Goal: Transaction & Acquisition: Book appointment/travel/reservation

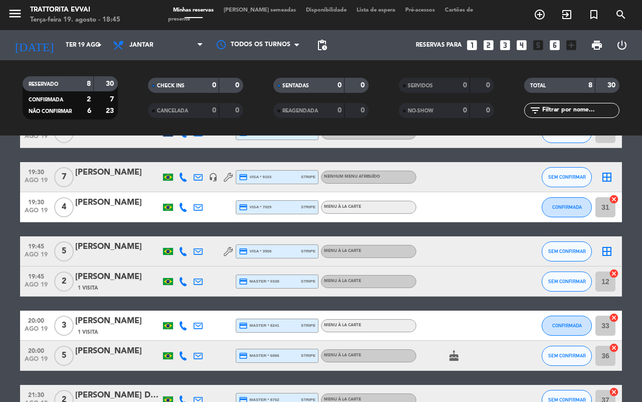
scroll to position [1, 0]
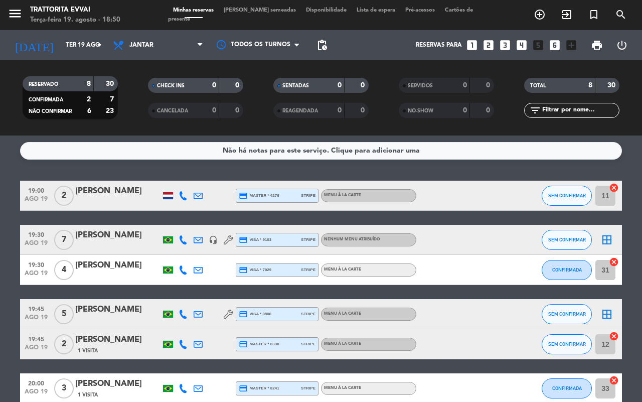
click at [485, 42] on icon "looks_two" at bounding box center [488, 45] width 13 height 13
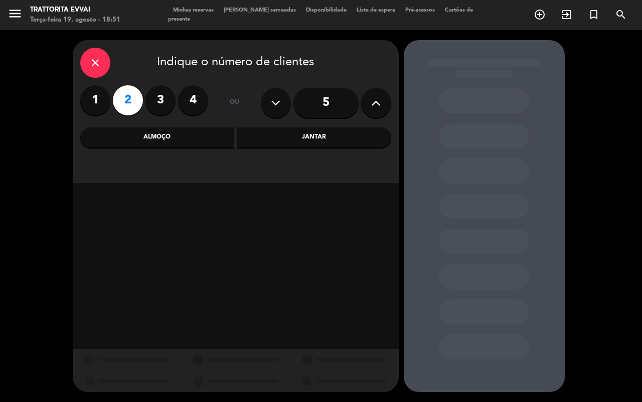
click at [284, 129] on div "Jantar" at bounding box center [314, 137] width 154 height 20
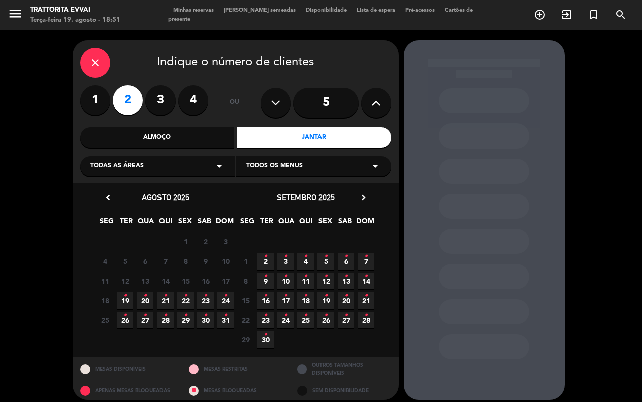
drag, startPoint x: 124, startPoint y: 296, endPoint x: 129, endPoint y: 296, distance: 5.5
click at [124, 296] on icon "•" at bounding box center [125, 295] width 4 height 16
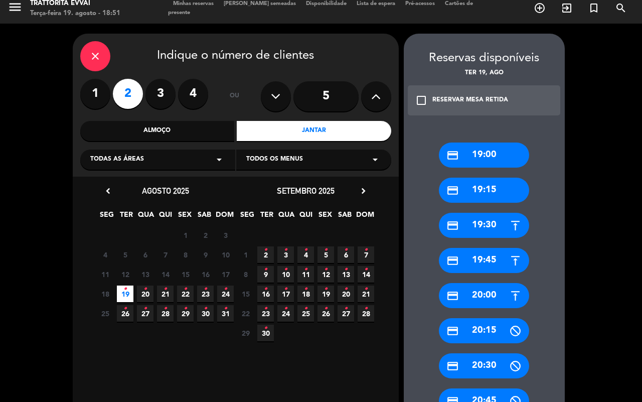
click at [477, 293] on div "credit_card 20:00" at bounding box center [484, 295] width 90 height 25
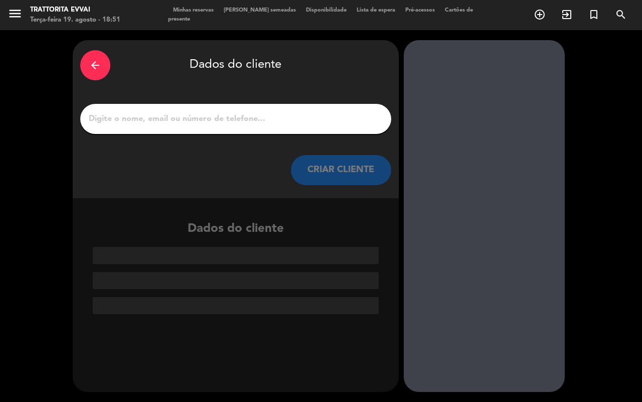
click at [248, 123] on input "1" at bounding box center [236, 119] width 296 height 14
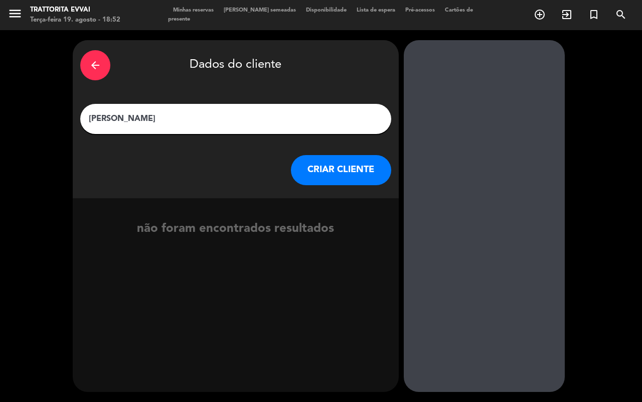
type input "[PERSON_NAME]"
click at [345, 159] on button "CRIAR CLIENTE" at bounding box center [341, 170] width 100 height 30
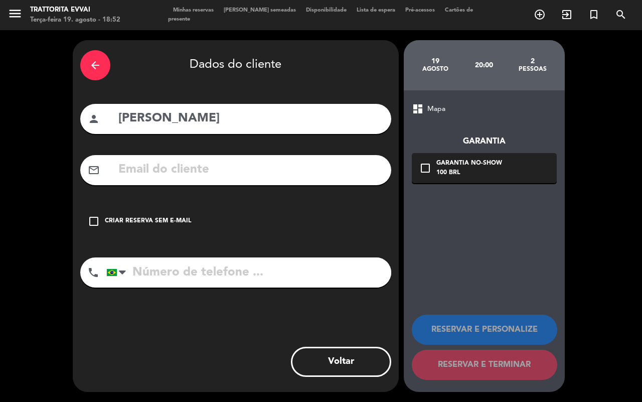
click at [187, 281] on input "tel" at bounding box center [248, 272] width 285 height 30
click at [115, 275] on div at bounding box center [112, 272] width 10 height 7
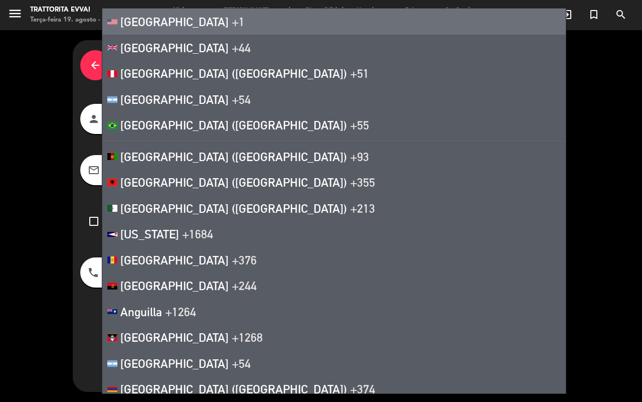
click at [167, 17] on span "[GEOGRAPHIC_DATA]" at bounding box center [174, 22] width 108 height 14
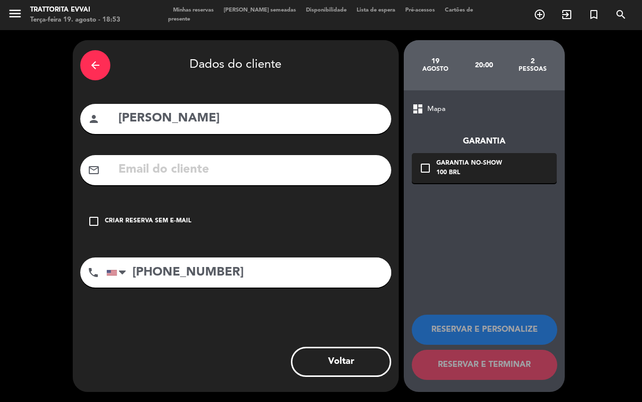
drag, startPoint x: 153, startPoint y: 270, endPoint x: 158, endPoint y: 271, distance: 5.2
click at [154, 270] on input "[PHONE_NUMBER]" at bounding box center [248, 272] width 285 height 30
click at [171, 268] on input "[PHONE_NUMBER]" at bounding box center [248, 272] width 285 height 30
click at [195, 271] on input "[PHONE_NUMBER]" at bounding box center [248, 272] width 285 height 30
type input "[PHONE_NUMBER]"
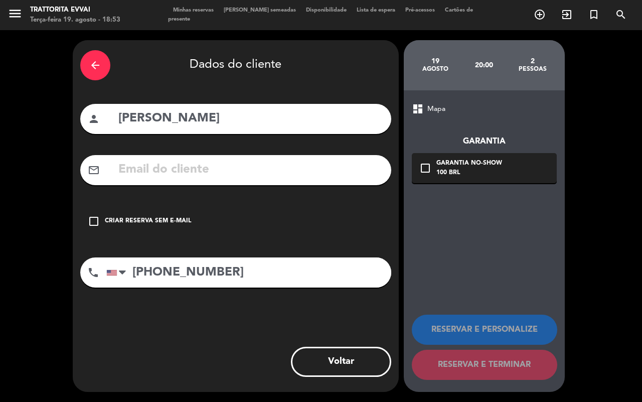
click at [113, 227] on div "check_box_outline_blank Criar reserva sem e-mail" at bounding box center [235, 221] width 311 height 30
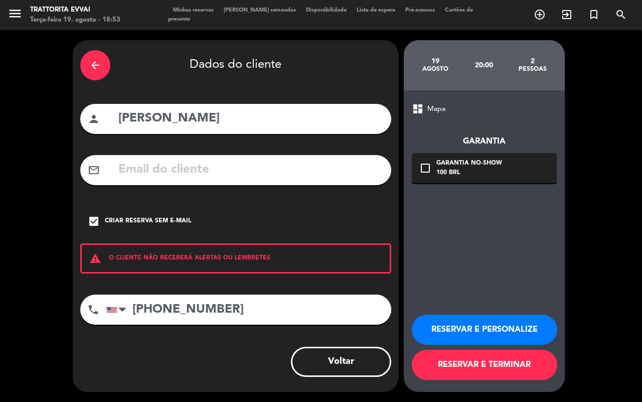
click at [507, 362] on button "RESERVAR E TERMINAR" at bounding box center [484, 364] width 145 height 30
